Goal: Navigation & Orientation: Find specific page/section

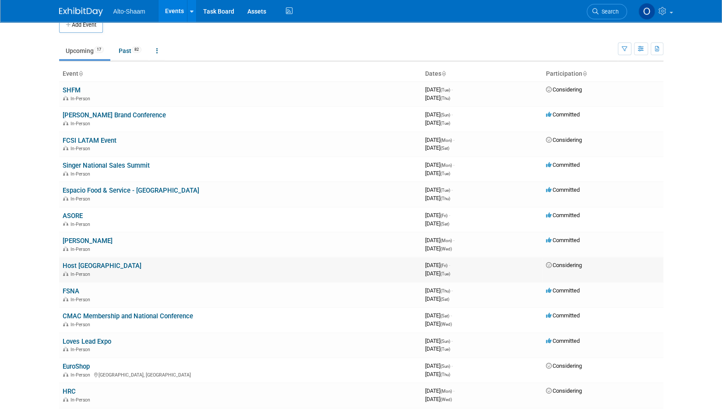
click at [77, 269] on link "Host [GEOGRAPHIC_DATA]" at bounding box center [102, 266] width 79 height 8
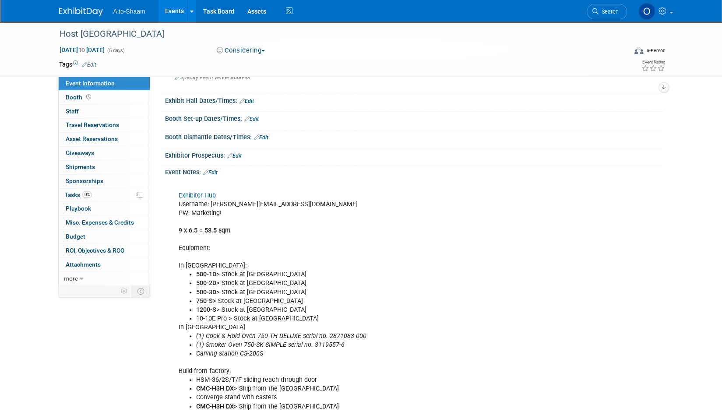
scroll to position [53, 0]
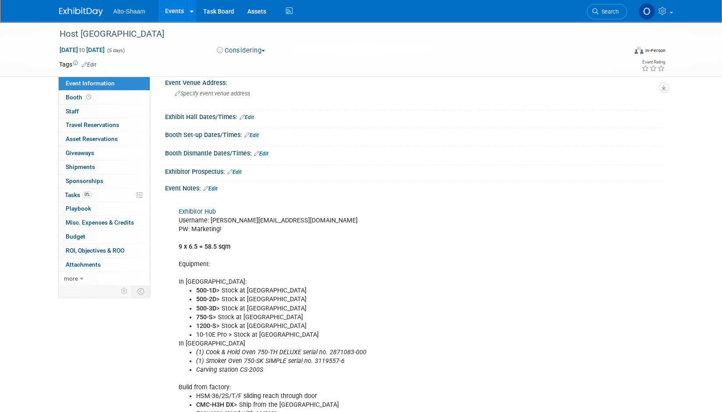
click at [197, 210] on link "Exhibitor Hub" at bounding box center [197, 211] width 37 height 7
click at [75, 102] on link "Booth" at bounding box center [104, 98] width 91 height 14
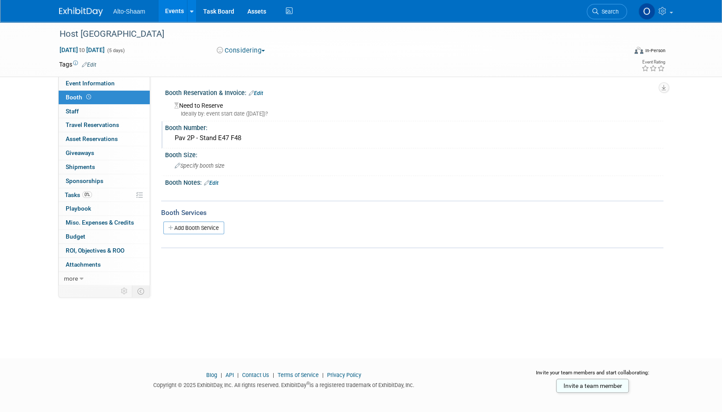
drag, startPoint x: 246, startPoint y: 137, endPoint x: 169, endPoint y: 137, distance: 77.0
click at [169, 137] on div "Pav 2P - Stand E47 F48" at bounding box center [414, 138] width 498 height 14
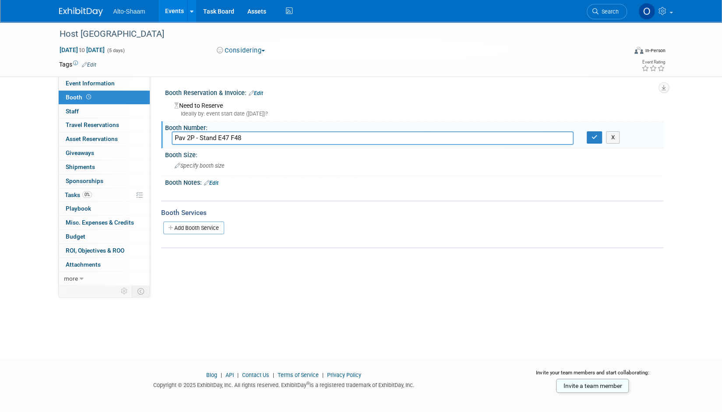
drag, startPoint x: 243, startPoint y: 137, endPoint x: 168, endPoint y: 140, distance: 75.3
click at [168, 140] on div "Pav 2P - Stand E47 F48" at bounding box center [372, 138] width 415 height 14
